Goal: Task Accomplishment & Management: Complete application form

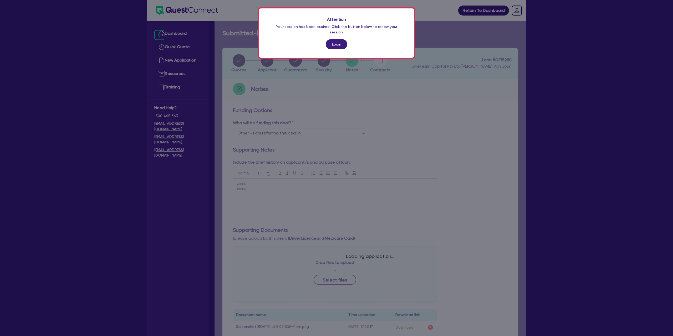
select select "Other"
click at [338, 39] on link "Login" at bounding box center [337, 44] width 22 height 10
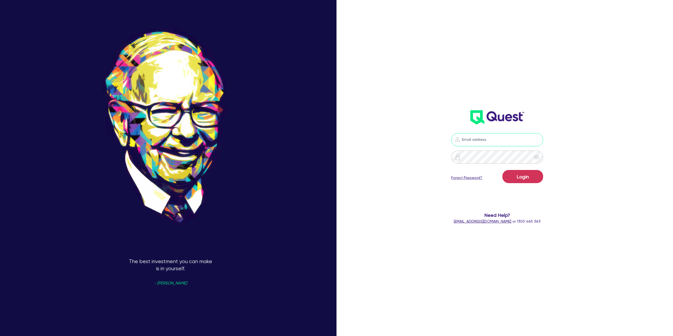
click at [474, 143] on input "email" at bounding box center [497, 139] width 92 height 13
type input "gabriel.vanjour@quest.finance"
drag, startPoint x: 527, startPoint y: 164, endPoint x: 531, endPoint y: 174, distance: 11.0
click at [527, 166] on form "gabriel.vanjour@quest.finance Login Forgot Password? Need Help? help@quest.fina…" at bounding box center [497, 178] width 187 height 91
click at [531, 175] on button "Login" at bounding box center [523, 176] width 41 height 13
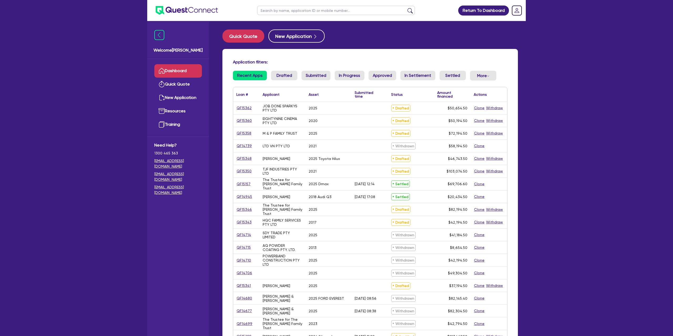
click at [286, 12] on input "text" at bounding box center [336, 10] width 158 height 9
type input "A"
type input "Barry"
click at [406, 8] on button "submit" at bounding box center [410, 11] width 8 height 7
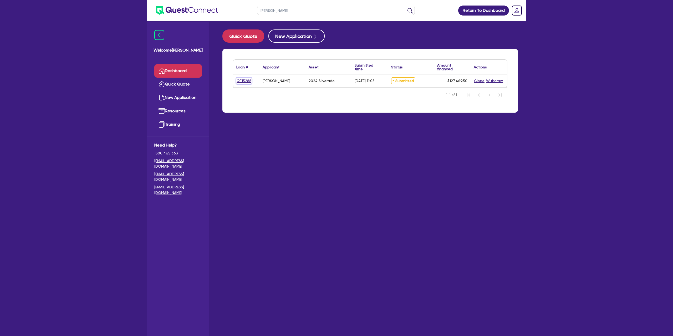
click at [244, 79] on link "QF15288" at bounding box center [244, 81] width 15 height 6
select select "CARS_AND_LIGHT_TRUCKS"
select select "PASSENGER_VEHICLES"
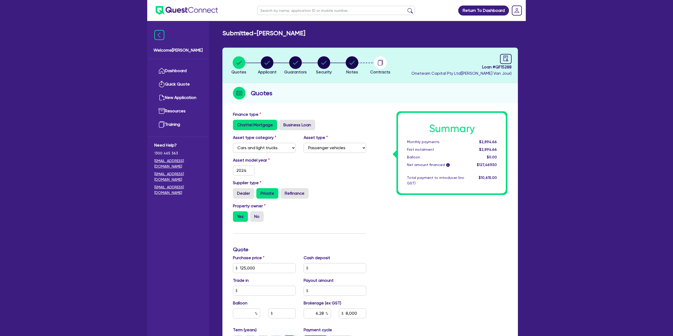
click at [483, 67] on span "Loan # QF15288" at bounding box center [462, 67] width 100 height 6
drag, startPoint x: 482, startPoint y: 67, endPoint x: 516, endPoint y: 68, distance: 33.7
click at [516, 68] on header "Quotes Applicant Guarantors Security Notes Contracts Loan # QF15288 Oneteam Cap…" at bounding box center [371, 66] width 296 height 36
click at [505, 65] on span "Loan # QF15288" at bounding box center [462, 67] width 100 height 6
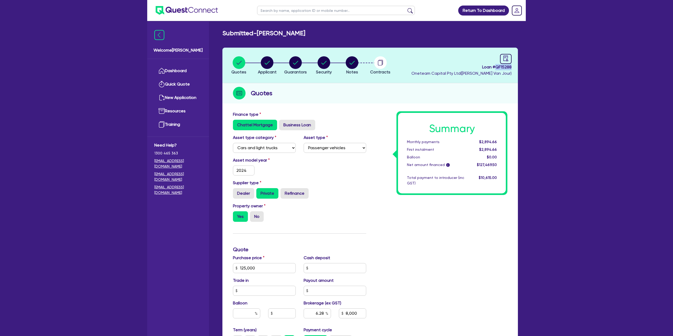
click at [505, 65] on span "Loan # QF15288" at bounding box center [462, 67] width 100 height 6
copy span "Loan # QF15288"
click at [433, 97] on div "Quotes" at bounding box center [371, 93] width 296 height 20
drag, startPoint x: 339, startPoint y: 74, endPoint x: 268, endPoint y: 88, distance: 72.2
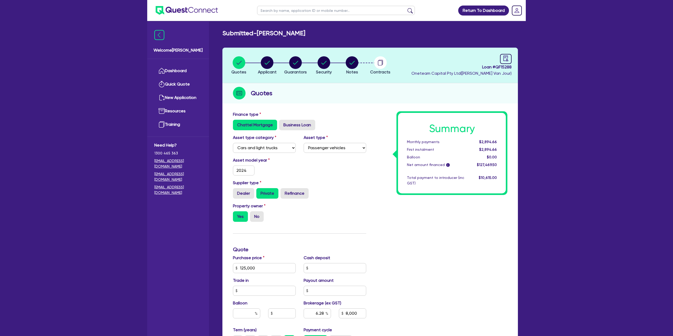
click at [338, 74] on header "Quotes Applicant Guarantors Security Notes Contracts Loan # QF15288 Oneteam Cap…" at bounding box center [371, 66] width 296 height 36
click at [244, 63] on circle "button" at bounding box center [239, 62] width 13 height 13
click at [266, 63] on circle "button" at bounding box center [267, 62] width 13 height 13
select select "SOLE_TRADER"
select select "BUILDING_CONSTRUCTION"
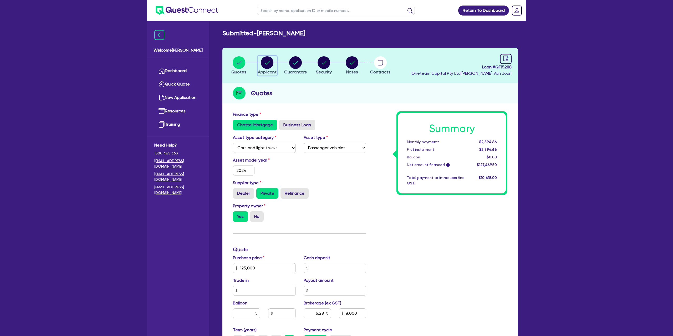
select select "BUSINESSES_CONSTRUCTION_SERVICES"
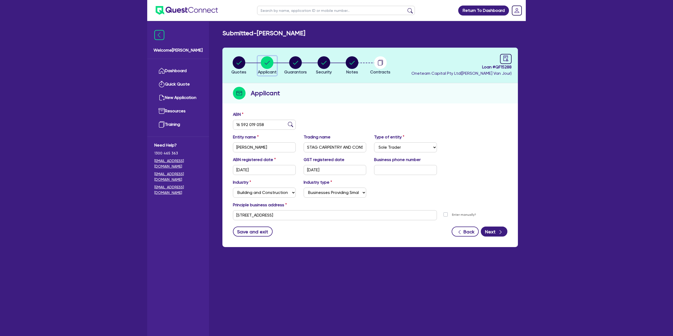
scroll to position [21, 0]
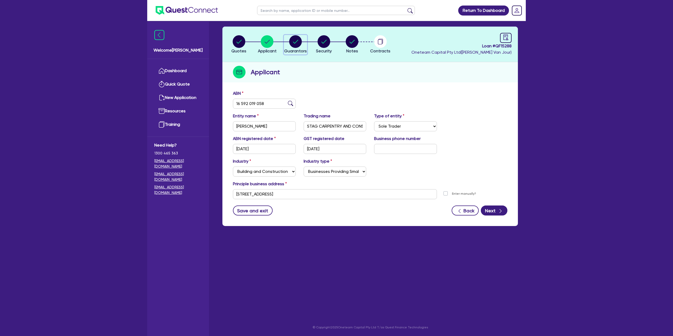
click at [294, 42] on circle "button" at bounding box center [295, 41] width 13 height 13
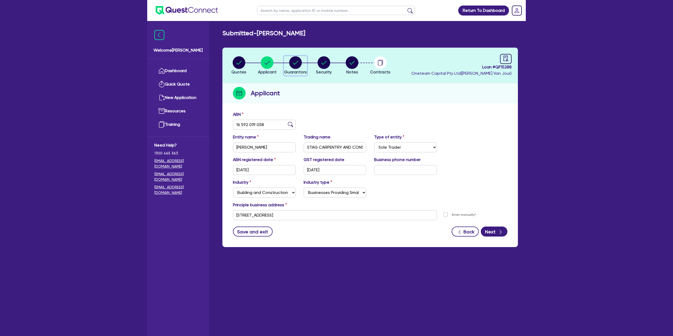
select select "MR"
select select "SA"
select select "MARRIED"
select select "PROPERTY"
select select "CASH"
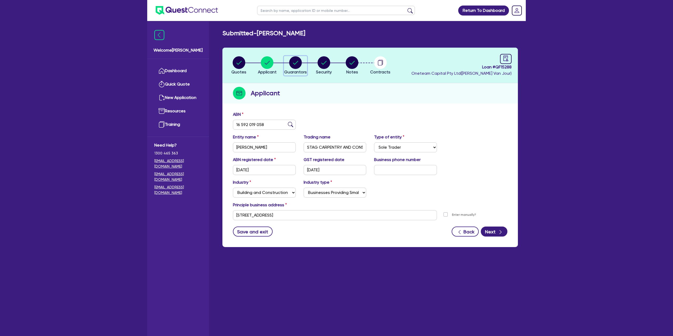
select select "MORTGAGE"
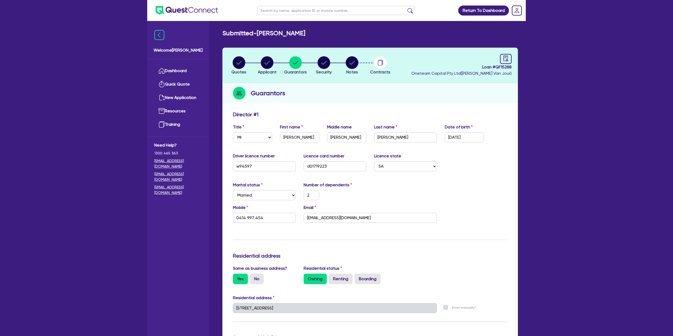
select select "MR"
select select "SA"
select select "MARRIED"
select select "PROPERTY"
select select "CASH"
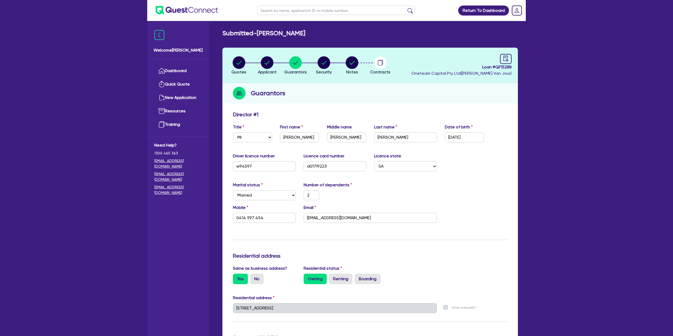
select select "MORTGAGE"
click at [178, 68] on link "Dashboard" at bounding box center [178, 70] width 48 height 13
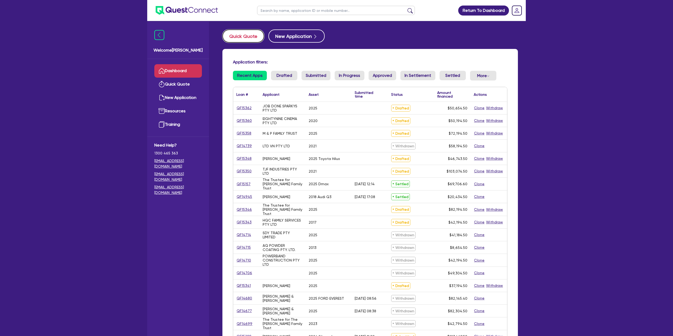
click at [254, 39] on button "Quick Quote" at bounding box center [244, 35] width 42 height 13
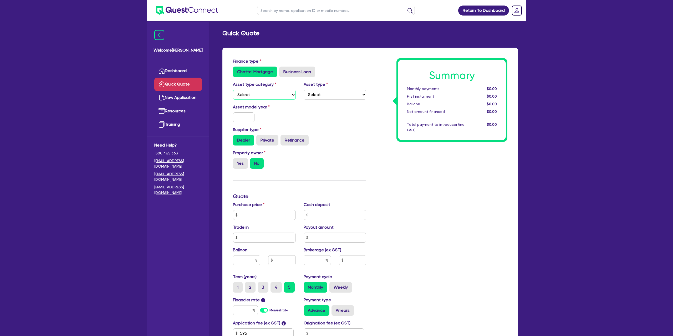
click at [271, 94] on select "Select Cars and light trucks Primary assets Secondary assets Tertiary assets" at bounding box center [264, 95] width 63 height 10
select select "CARS_AND_LIGHT_TRUCKS"
click at [233, 90] on select "Select Cars and light trucks Primary assets Secondary assets Tertiary assets" at bounding box center [264, 95] width 63 height 10
click at [318, 96] on select "Select" at bounding box center [335, 95] width 63 height 10
select select "PASSENGER_VEHICLES"
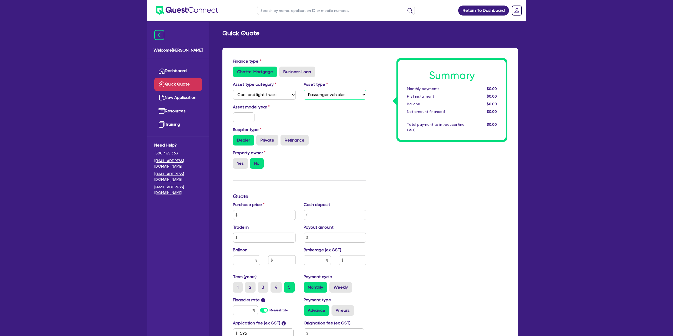
click at [304, 90] on select "Select Passenger vehicles Vans and utes Light trucks up to 4.5 tonne" at bounding box center [335, 95] width 63 height 10
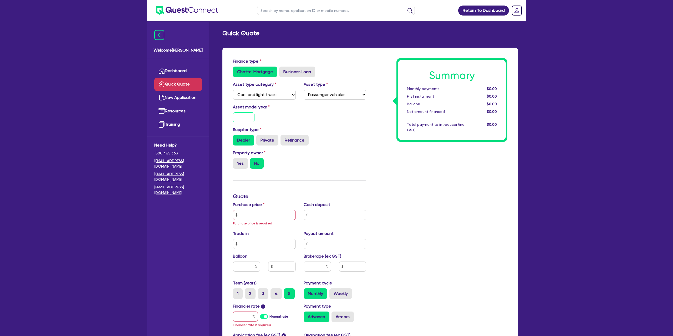
click at [248, 116] on input "text" at bounding box center [244, 117] width 22 height 10
type input "2023"
click at [320, 107] on div "Asset model year 2023" at bounding box center [299, 115] width 141 height 23
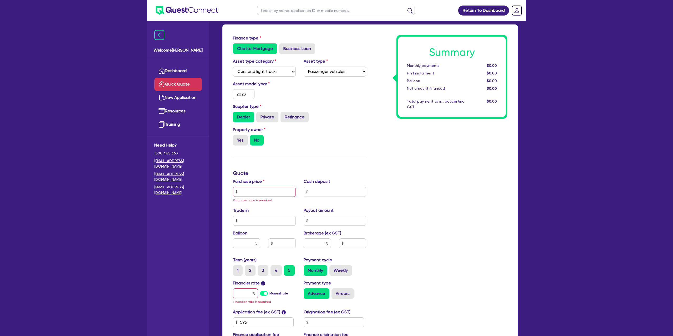
click at [242, 133] on div "Property owner Yes No" at bounding box center [264, 136] width 71 height 19
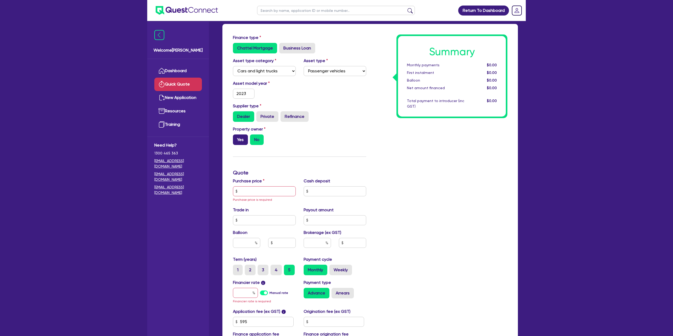
click at [241, 139] on label "Yes" at bounding box center [240, 139] width 15 height 11
click at [237, 138] on input "Yes" at bounding box center [234, 135] width 3 height 3
radio input "true"
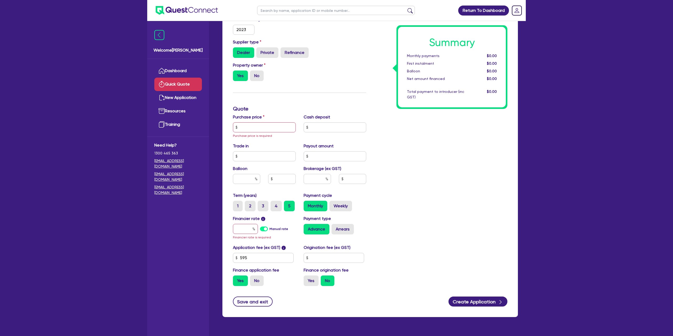
scroll to position [79, 0]
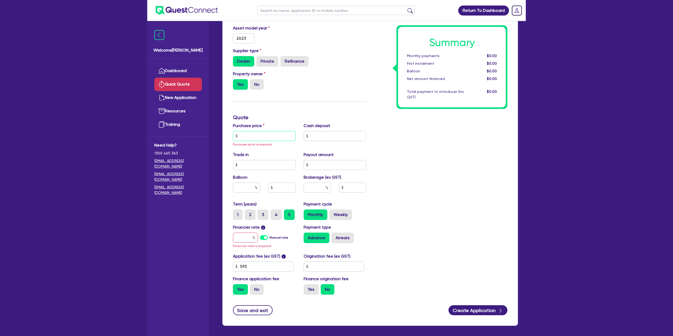
click at [261, 139] on input "text" at bounding box center [264, 136] width 63 height 10
type input "2"
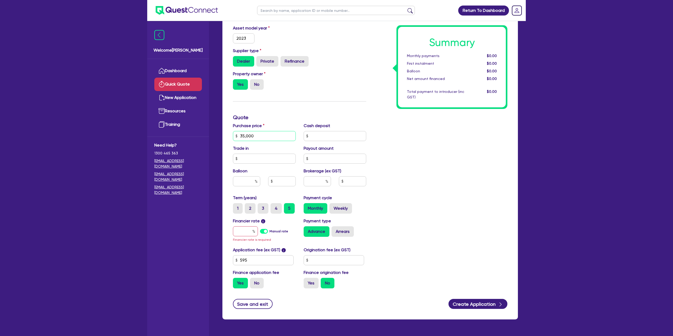
type input "35,000"
click at [478, 134] on div "Summary Monthly payments $0.00 First instalment $0.00 Balloon $0.00 Net amount …" at bounding box center [440, 135] width 141 height 313
click at [399, 124] on div "Summary Monthly payments $0.00 First instalment $0.00 Balloon $0.00 Net amount …" at bounding box center [440, 135] width 141 height 313
click at [250, 232] on input "text" at bounding box center [245, 231] width 25 height 10
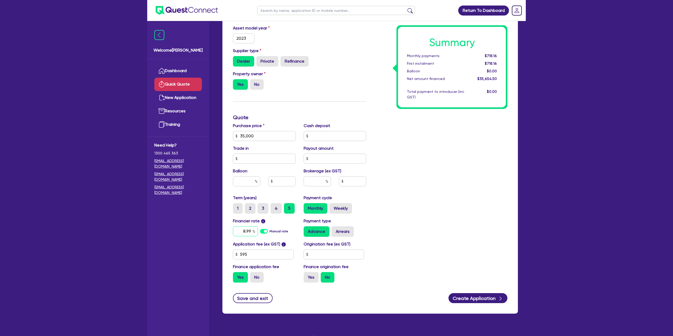
type input "8.99"
click at [436, 207] on div "Summary Monthly payments $718.16 First instalment $718.16 Balloon $0.00 Net amo…" at bounding box center [440, 133] width 141 height 308
click at [327, 257] on input "text" at bounding box center [334, 254] width 61 height 10
type input "1,400"
click at [313, 282] on label "Yes" at bounding box center [311, 277] width 15 height 11
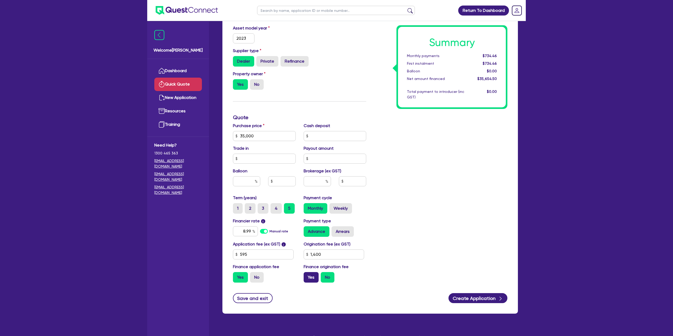
click at [307, 275] on input "Yes" at bounding box center [305, 273] width 3 height 3
radio input "true"
click at [335, 206] on label "Weekly" at bounding box center [341, 208] width 23 height 11
click at [333, 206] on input "Weekly" at bounding box center [331, 204] width 3 height 3
radio input "true"
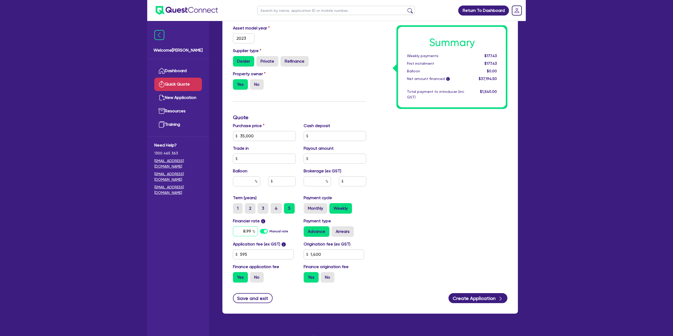
drag, startPoint x: 255, startPoint y: 231, endPoint x: 248, endPoint y: 232, distance: 6.9
click at [249, 231] on div "8.99" at bounding box center [245, 231] width 25 height 10
type input "8"
type input "7.99"
drag, startPoint x: 430, startPoint y: 193, endPoint x: 409, endPoint y: 189, distance: 21.4
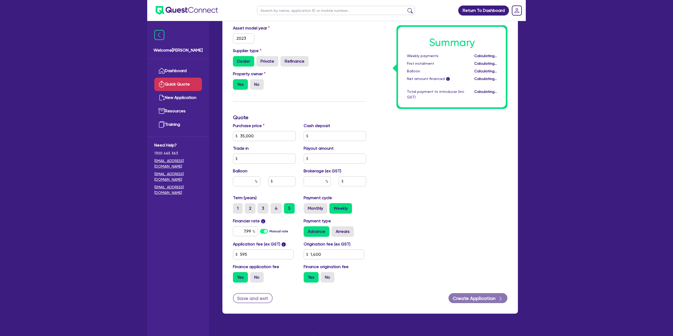
click at [429, 193] on div "Summary Weekly payments Calculating... First instalment Calculating... Balloon …" at bounding box center [440, 133] width 141 height 308
drag, startPoint x: 354, startPoint y: 225, endPoint x: 346, endPoint y: 234, distance: 12.0
click at [353, 226] on div "Payment type Advance Arrears" at bounding box center [335, 227] width 71 height 19
click at [347, 232] on label "Arrears" at bounding box center [343, 231] width 22 height 11
click at [335, 230] on input "Arrears" at bounding box center [333, 227] width 3 height 3
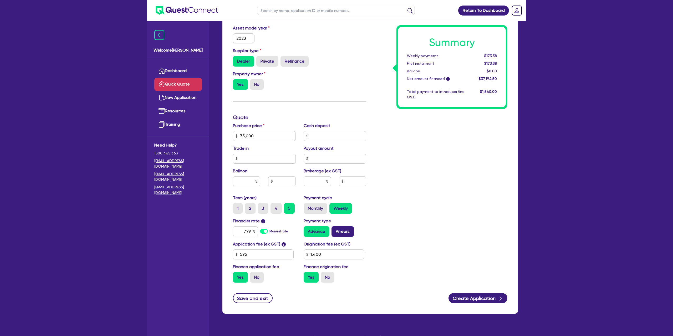
radio input "true"
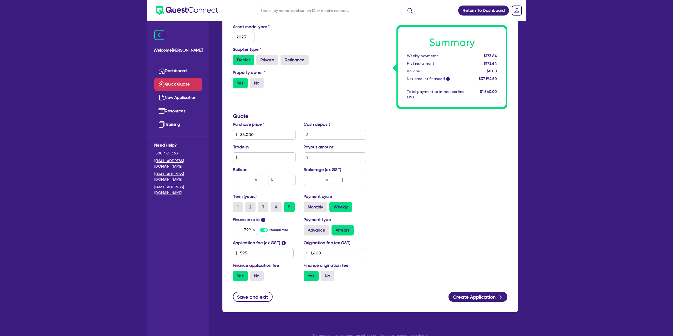
scroll to position [89, 0]
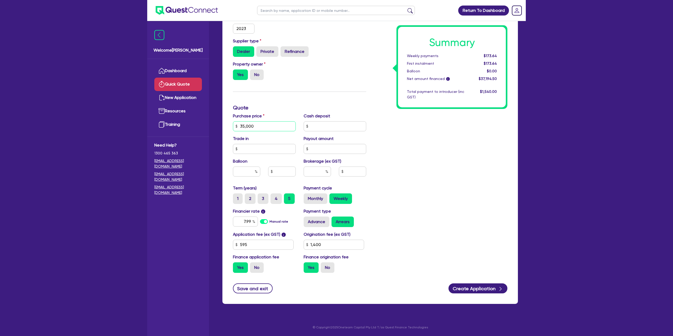
click at [266, 122] on input "35,000" at bounding box center [264, 126] width 63 height 10
drag, startPoint x: 263, startPoint y: 128, endPoint x: 266, endPoint y: 129, distance: 3.1
click at [263, 128] on input "35,000" at bounding box center [264, 126] width 63 height 10
type input "30,000"
click at [469, 127] on div "Summary Weekly payments Calculating... First instalment Calculating... Balloon …" at bounding box center [440, 123] width 141 height 308
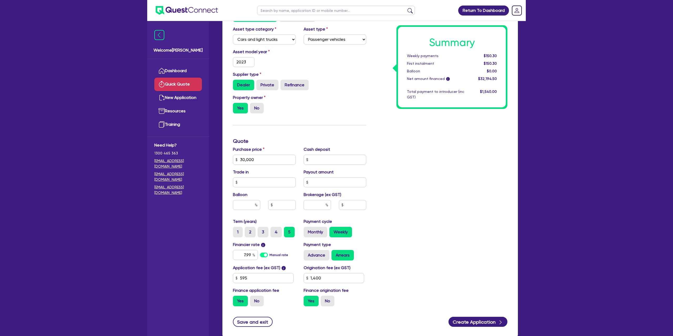
scroll to position [0, 0]
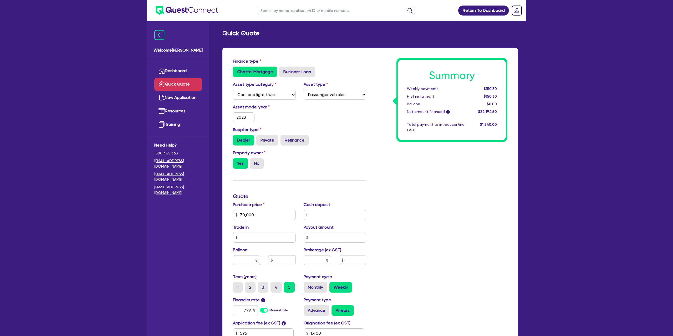
click at [368, 46] on div "Quick Quote Finance type Chattel Mortgage Business Loan Asset type category Sel…" at bounding box center [370, 213] width 311 height 369
click at [196, 72] on link "Dashboard" at bounding box center [178, 70] width 48 height 13
